Goal: Communication & Community: Share content

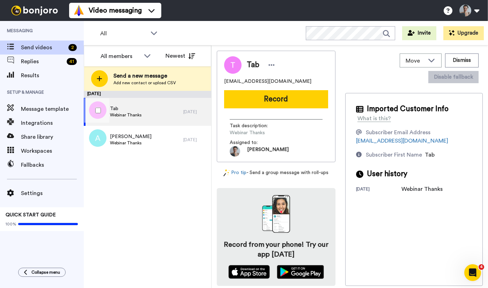
drag, startPoint x: 150, startPoint y: 114, endPoint x: 163, endPoint y: 108, distance: 14.5
click at [150, 114] on div "Tab Webinar Thanks" at bounding box center [133, 112] width 99 height 28
drag, startPoint x: 125, startPoint y: 106, endPoint x: 146, endPoint y: 108, distance: 21.4
click at [125, 106] on span "Tab" at bounding box center [126, 108] width 32 height 7
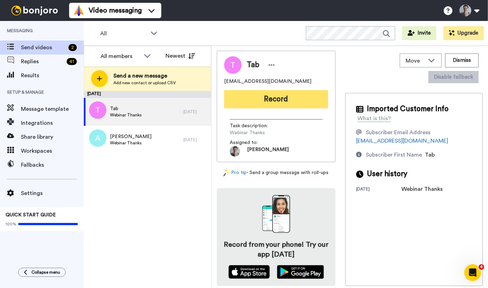
click at [269, 100] on button "Record" at bounding box center [276, 99] width 104 height 18
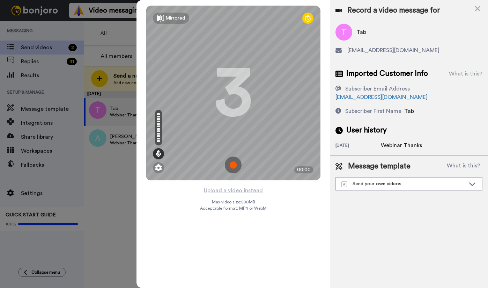
click at [234, 163] on img at bounding box center [233, 164] width 17 height 17
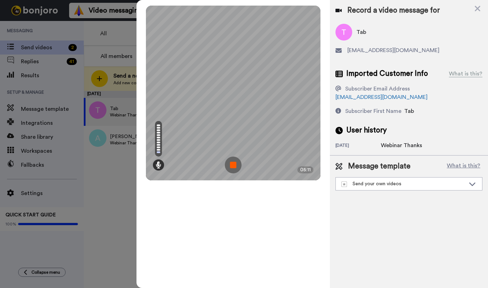
click at [234, 165] on img at bounding box center [233, 164] width 17 height 17
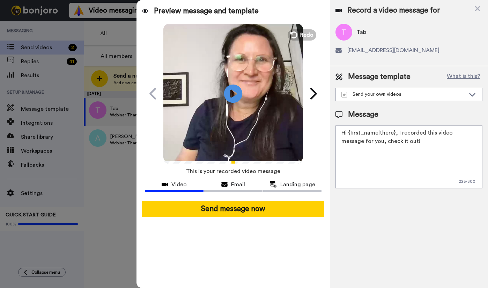
click at [241, 86] on icon "Play/Pause" at bounding box center [233, 93] width 19 height 33
click at [423, 95] on div "Send your own videos" at bounding box center [403, 94] width 124 height 7
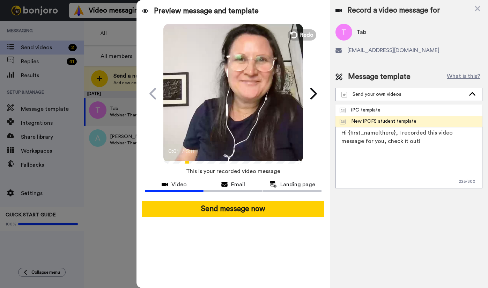
click at [409, 120] on div "New iPCFS student template" at bounding box center [378, 121] width 77 height 7
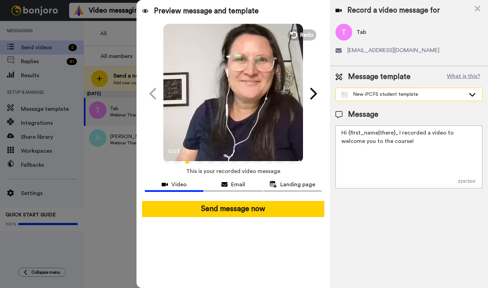
click at [410, 93] on div "New iPCFS student template" at bounding box center [403, 94] width 124 height 7
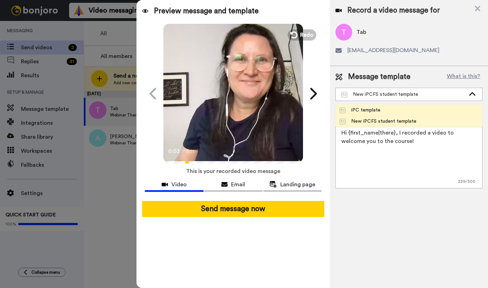
click at [383, 110] on span "iPC template" at bounding box center [359, 109] width 49 height 7
type textarea "Hi {first_name|there}, Here's a quick video message to welcome you to the cours…"
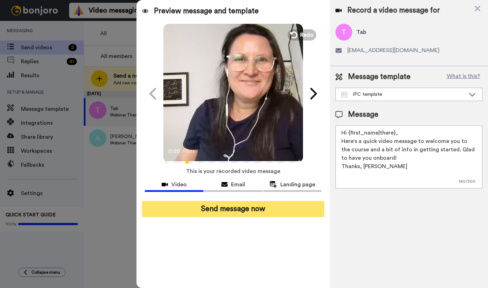
click at [243, 207] on button "Send message now" at bounding box center [233, 209] width 182 height 16
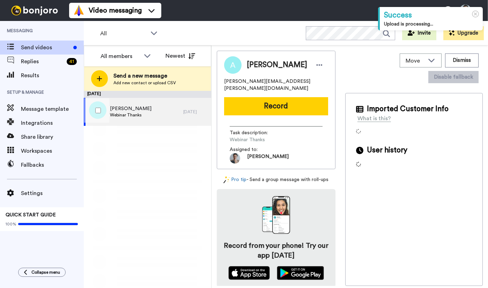
click at [153, 109] on div "Aaliyah Al Kharusi Webinar Thanks" at bounding box center [133, 112] width 99 height 28
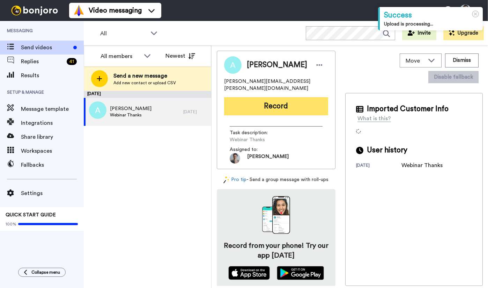
click at [278, 98] on button "Record" at bounding box center [276, 106] width 104 height 18
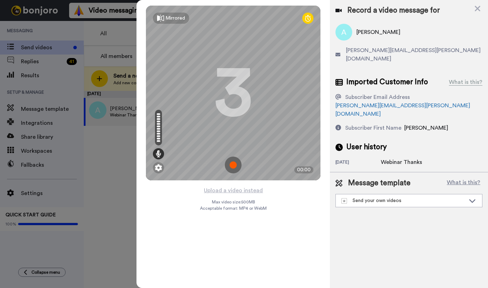
click at [235, 166] on img at bounding box center [233, 164] width 17 height 17
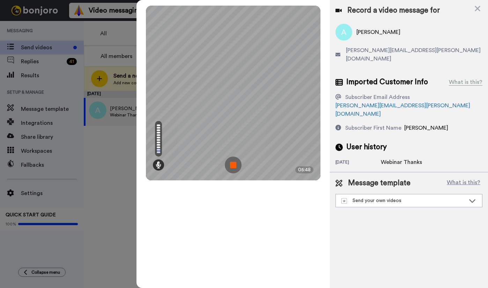
click at [235, 162] on img at bounding box center [233, 164] width 17 height 17
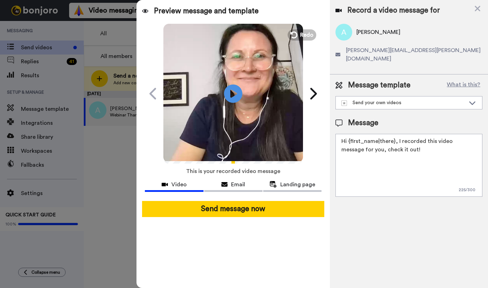
click at [236, 94] on icon "Play/Pause" at bounding box center [233, 93] width 19 height 33
click at [424, 99] on div "Send your own videos" at bounding box center [403, 102] width 124 height 7
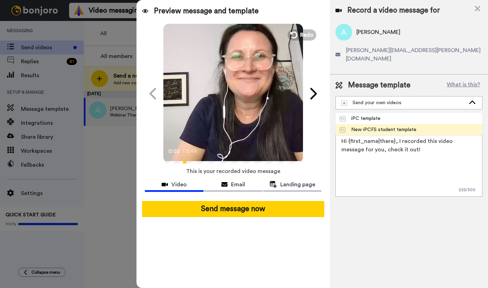
click at [412, 126] on div "New iPCFS student template" at bounding box center [378, 129] width 77 height 7
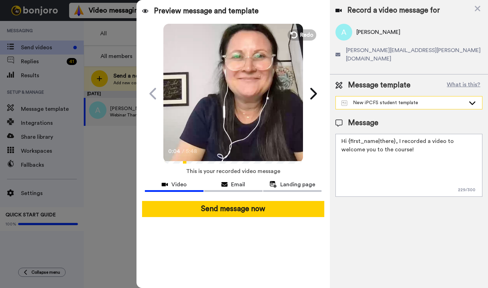
click at [376, 99] on div "New iPCFS student template" at bounding box center [403, 102] width 124 height 7
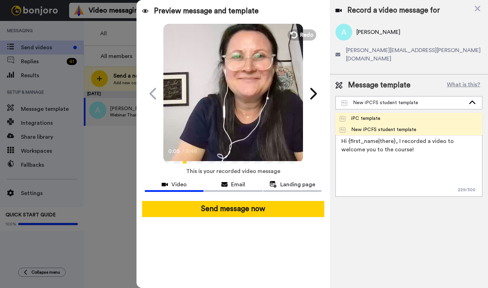
click at [375, 115] on div "iPC template" at bounding box center [360, 118] width 41 height 7
type textarea "Hi {first_name|there}, Here's a quick video message to welcome you to the cours…"
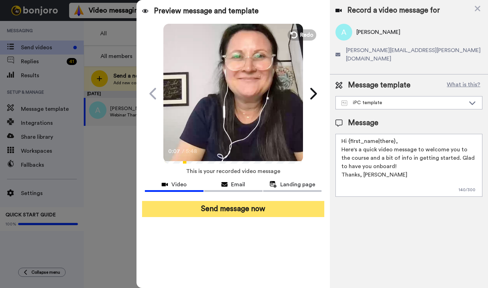
click at [242, 208] on button "Send message now" at bounding box center [233, 209] width 182 height 16
